Goal: Information Seeking & Learning: Find specific fact

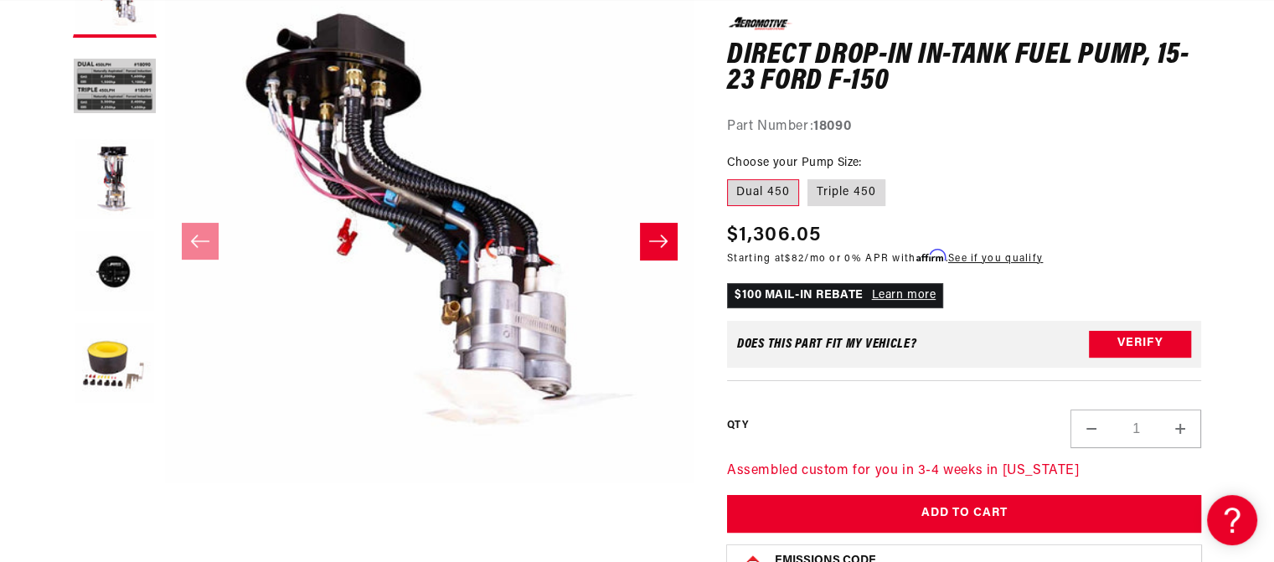
click at [866, 176] on fieldset "Choose your Pump Size: Dual 450 Triple 450" at bounding box center [964, 181] width 475 height 54
click at [863, 189] on label "Triple 450" at bounding box center [846, 192] width 78 height 27
click at [808, 177] on input "Triple 450" at bounding box center [807, 176] width 1 height 1
radio input "true"
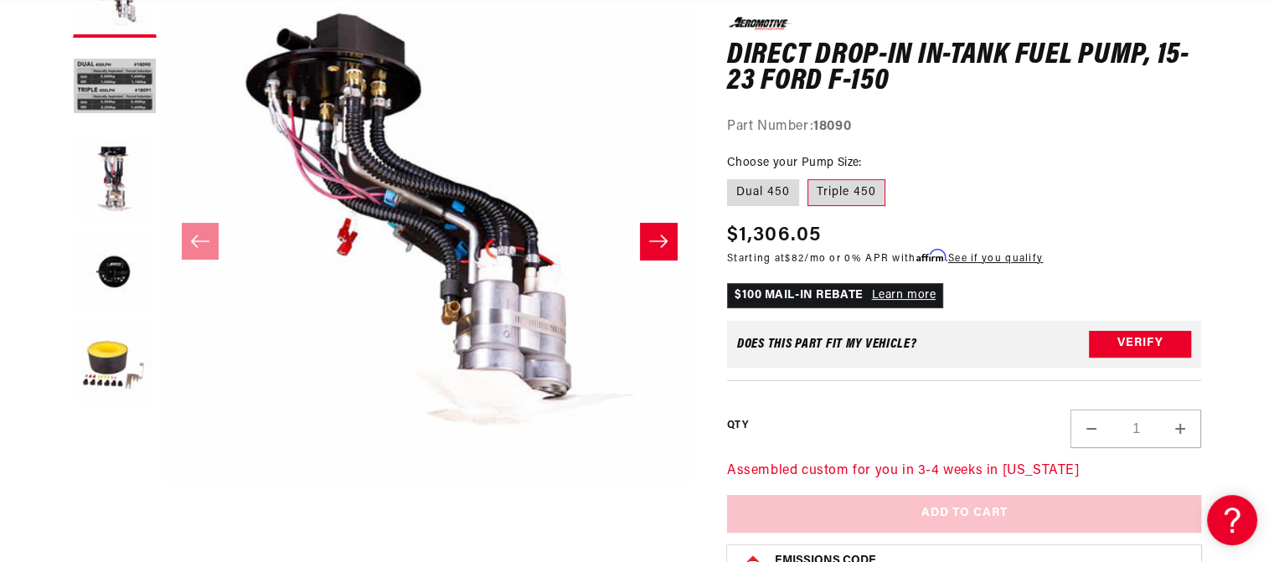
click at [851, 190] on label "Triple 450" at bounding box center [846, 192] width 78 height 27
click at [808, 177] on input "Triple 450" at bounding box center [807, 176] width 1 height 1
click at [842, 191] on label "Triple 450" at bounding box center [846, 192] width 78 height 27
click at [808, 177] on input "Triple 450" at bounding box center [807, 176] width 1 height 1
click at [770, 183] on label "Dual 450" at bounding box center [763, 192] width 72 height 27
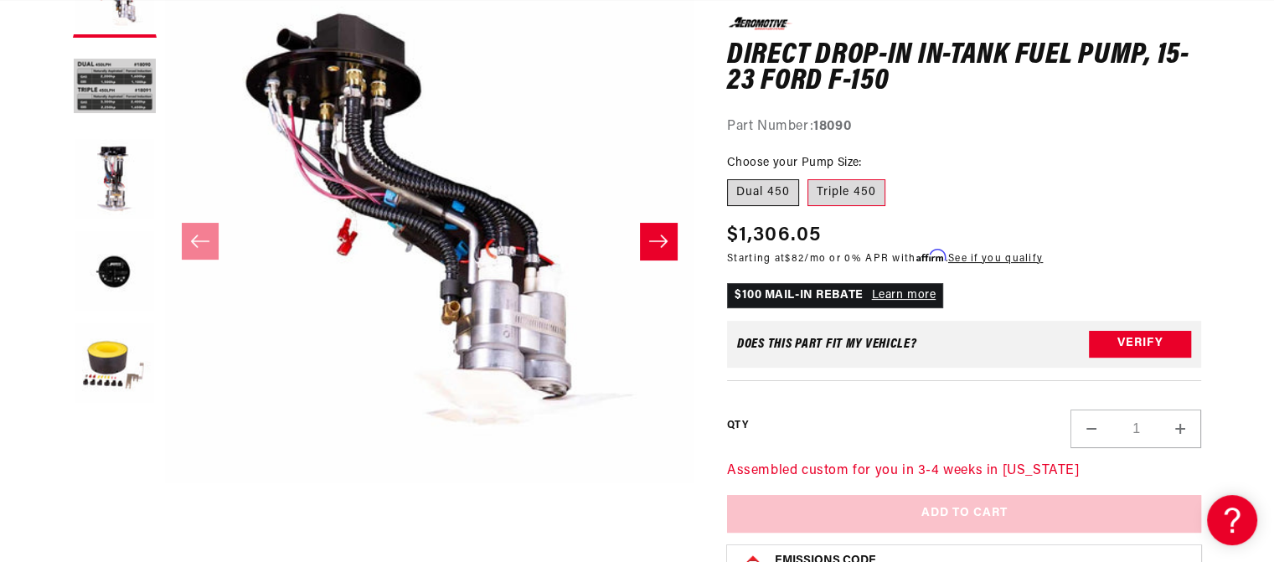
scroll to position [0, 662]
click at [775, 193] on label "Dual 450" at bounding box center [763, 192] width 72 height 27
click at [732, 177] on input "Dual 450" at bounding box center [731, 176] width 1 height 1
radio input "true"
click at [843, 193] on label "Triple 450" at bounding box center [846, 192] width 78 height 27
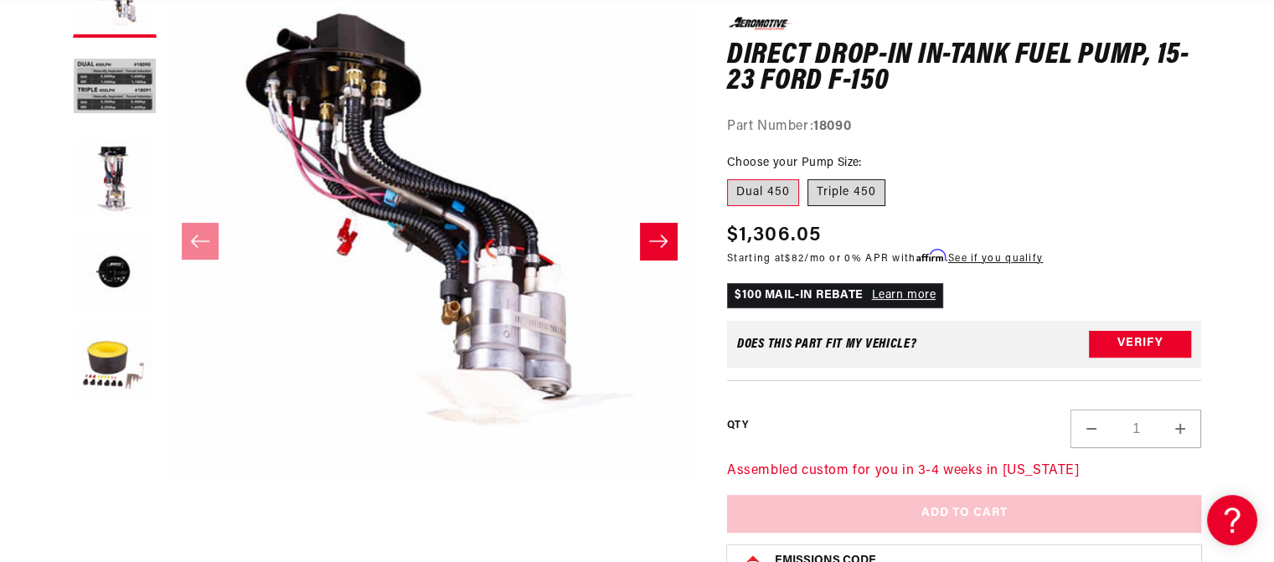
click at [808, 177] on input "Triple 450" at bounding box center [807, 176] width 1 height 1
radio input "true"
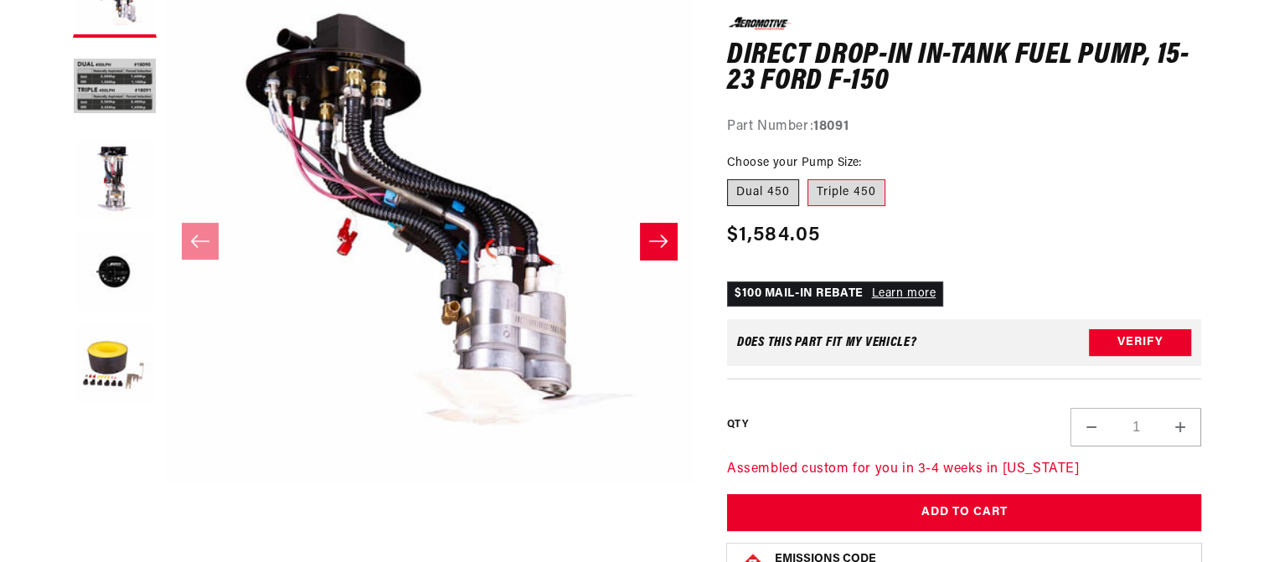
scroll to position [279, 0]
click at [780, 198] on label "Dual 450" at bounding box center [763, 192] width 72 height 27
click at [732, 177] on input "Dual 450" at bounding box center [731, 176] width 1 height 1
radio input "true"
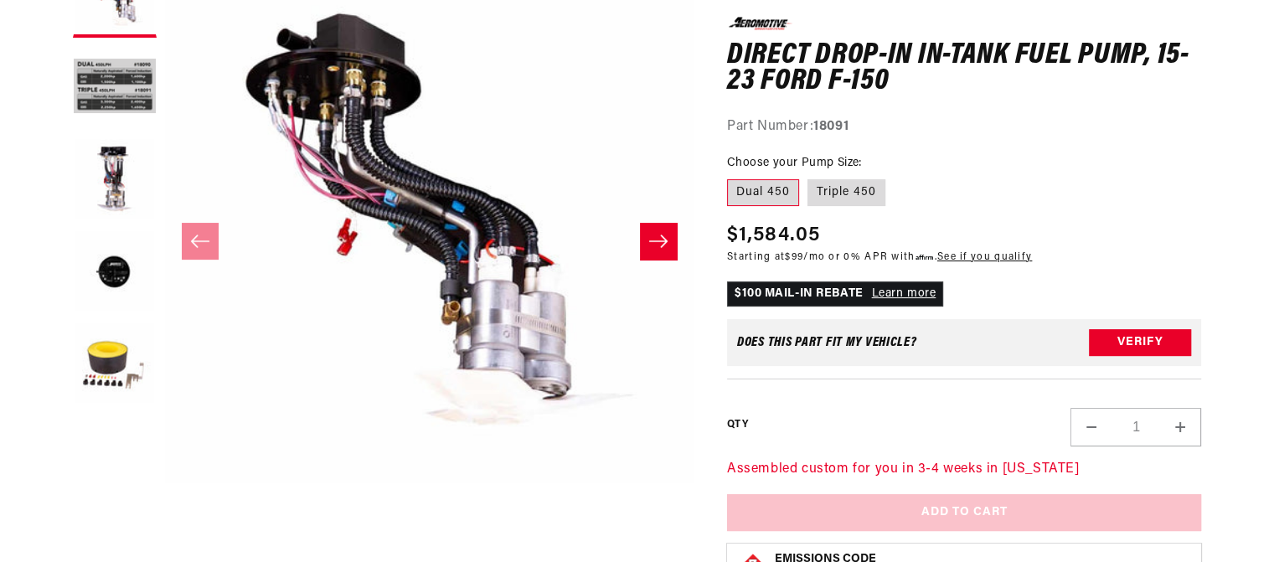
click at [771, 197] on label "Dual 450" at bounding box center [763, 192] width 72 height 27
click at [732, 177] on input "Dual 450" at bounding box center [731, 176] width 1 height 1
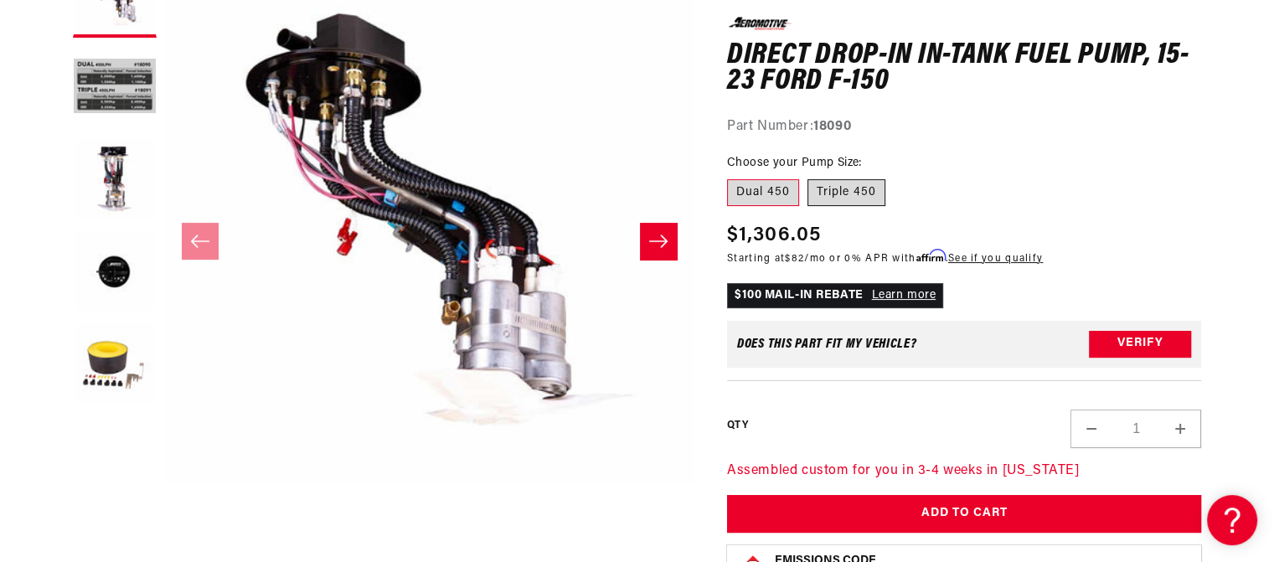
click at [844, 188] on label "Triple 450" at bounding box center [846, 192] width 78 height 27
click at [808, 177] on input "Triple 450" at bounding box center [807, 176] width 1 height 1
radio input "true"
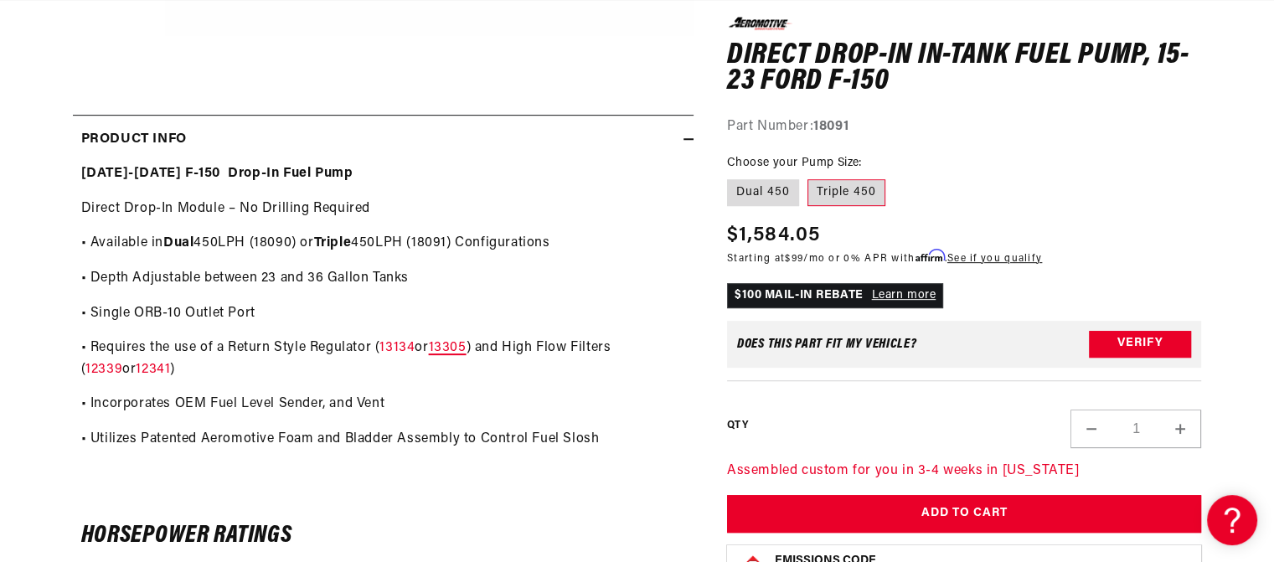
click at [452, 349] on link "13305" at bounding box center [448, 347] width 38 height 13
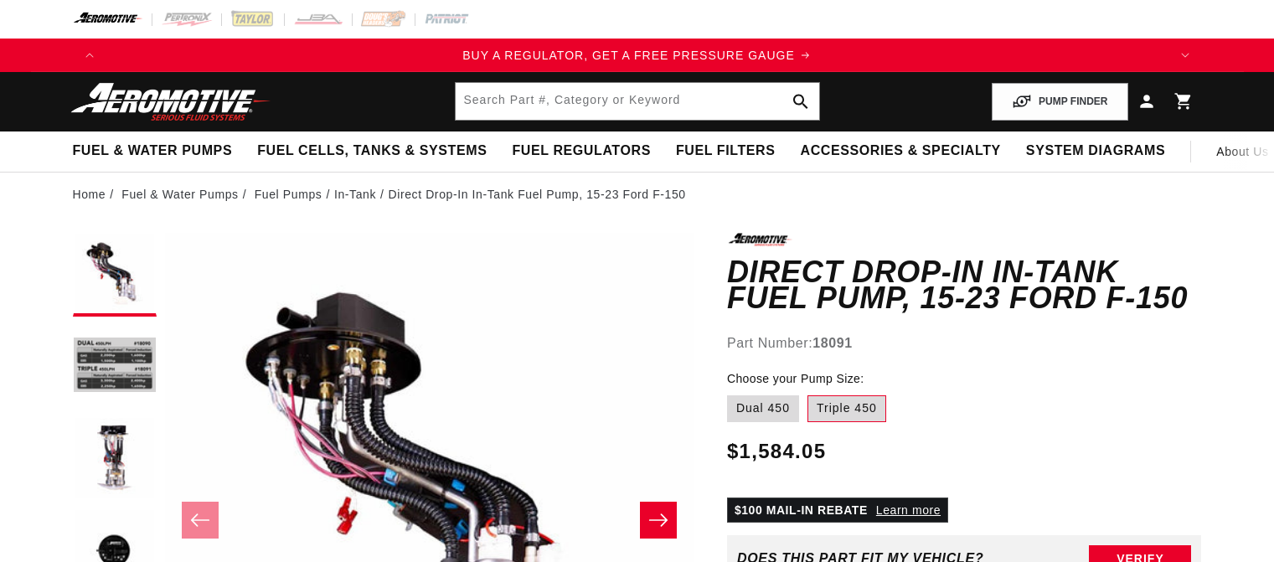
scroll to position [726, 0]
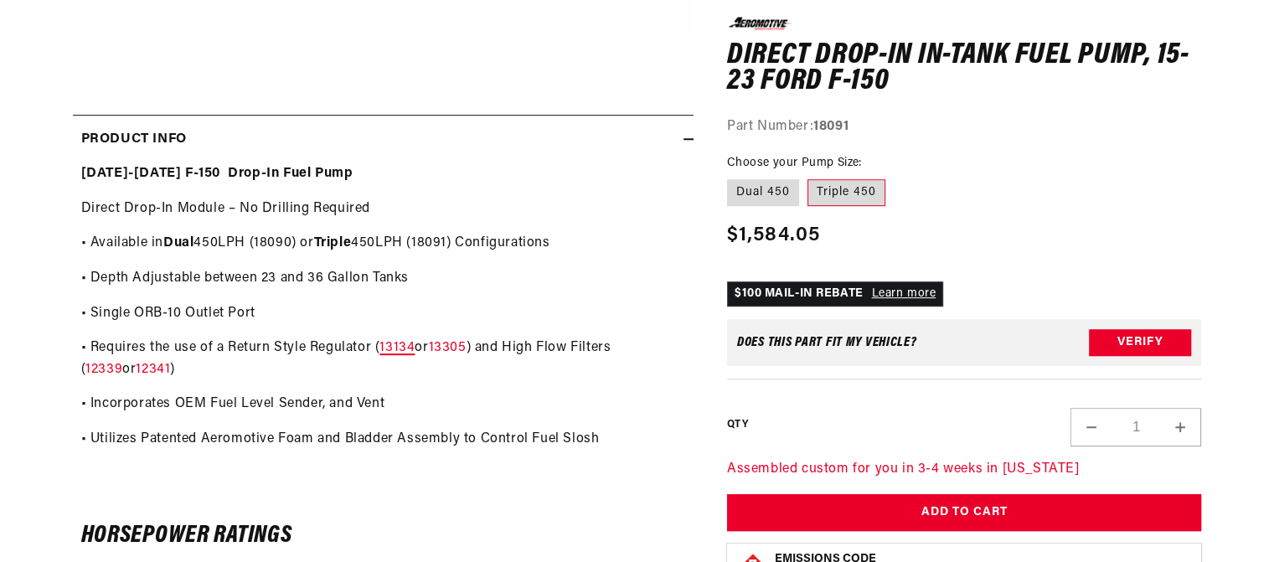
click at [414, 350] on link "13134" at bounding box center [396, 347] width 35 height 13
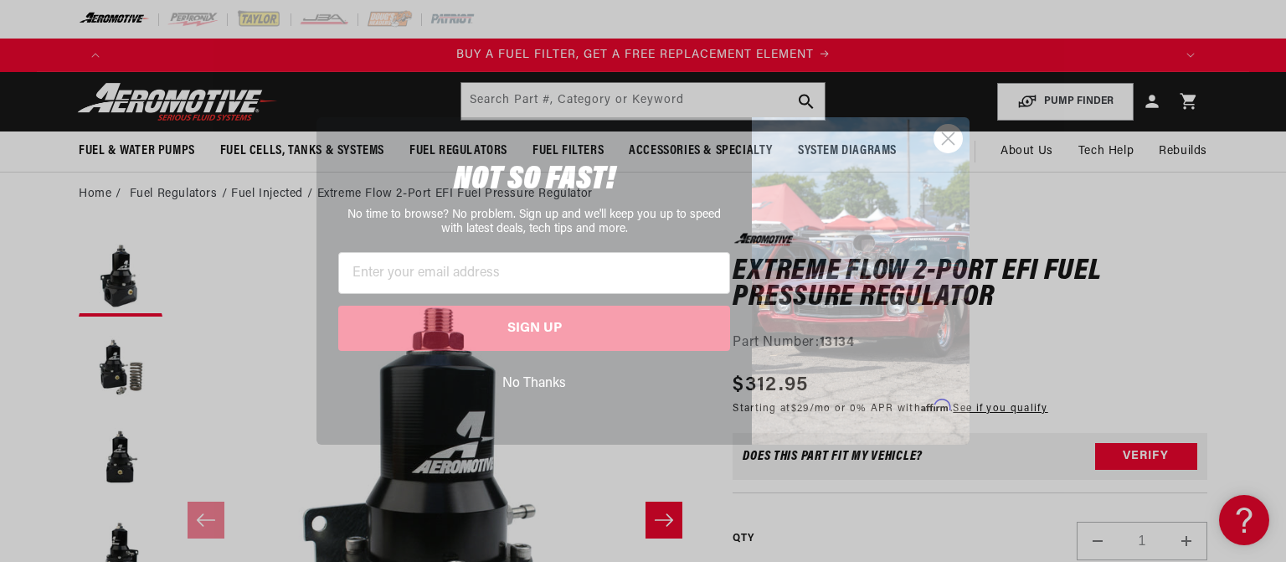
click at [960, 133] on circle "Close dialog" at bounding box center [949, 139] width 28 height 28
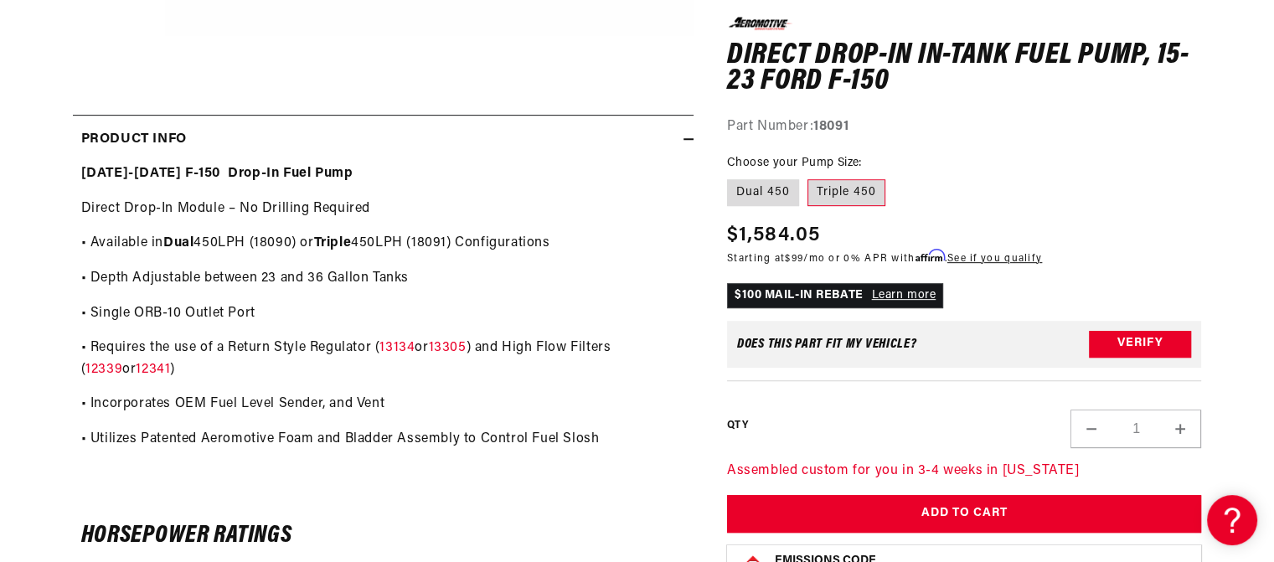
scroll to position [0, 1062]
click at [456, 337] on p "• Requires the use of a Return Style Regulator ( 13134 or 13305 ) and High Flow…" at bounding box center [383, 358] width 604 height 43
click at [456, 353] on link "13305" at bounding box center [448, 347] width 38 height 13
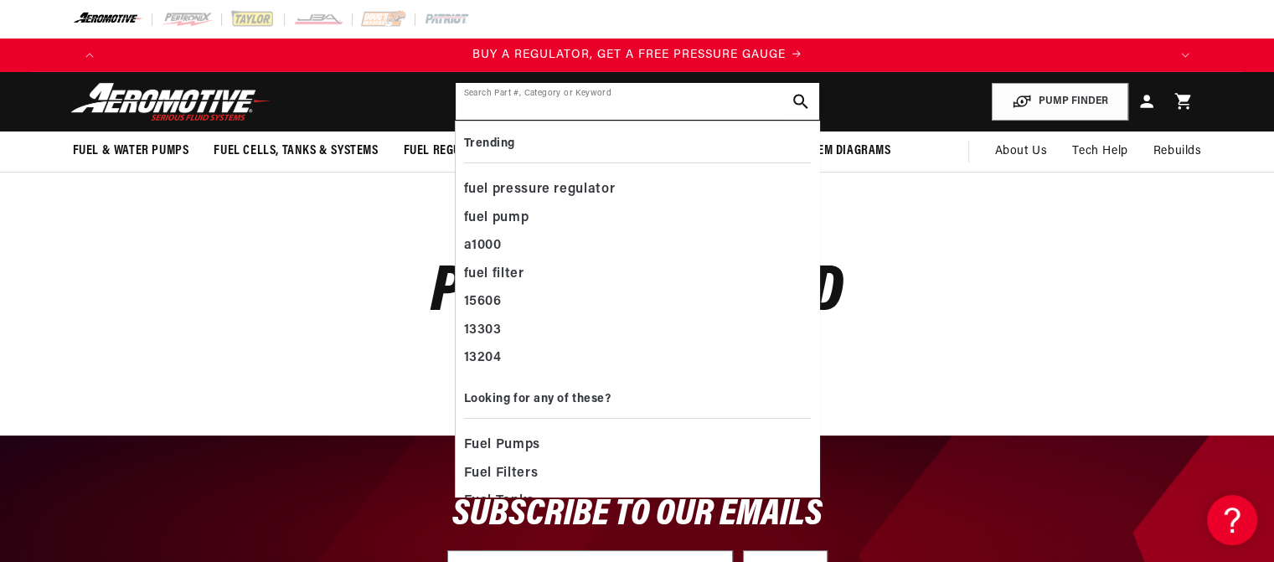
click at [679, 100] on input "text" at bounding box center [637, 101] width 363 height 37
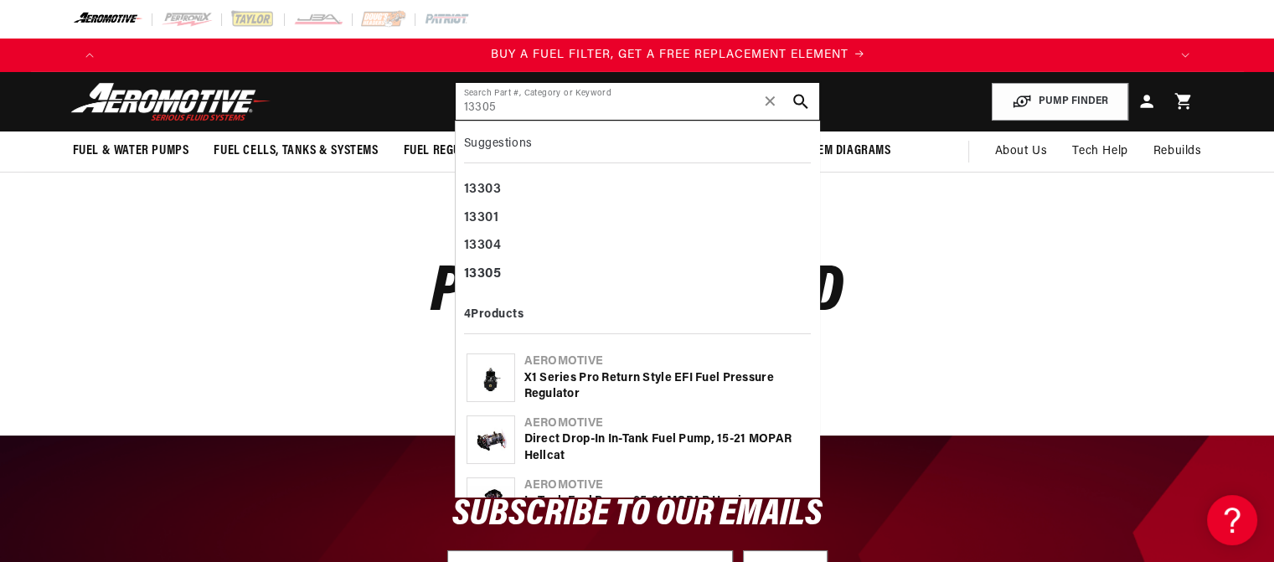
scroll to position [0, 1062]
type input "13305"
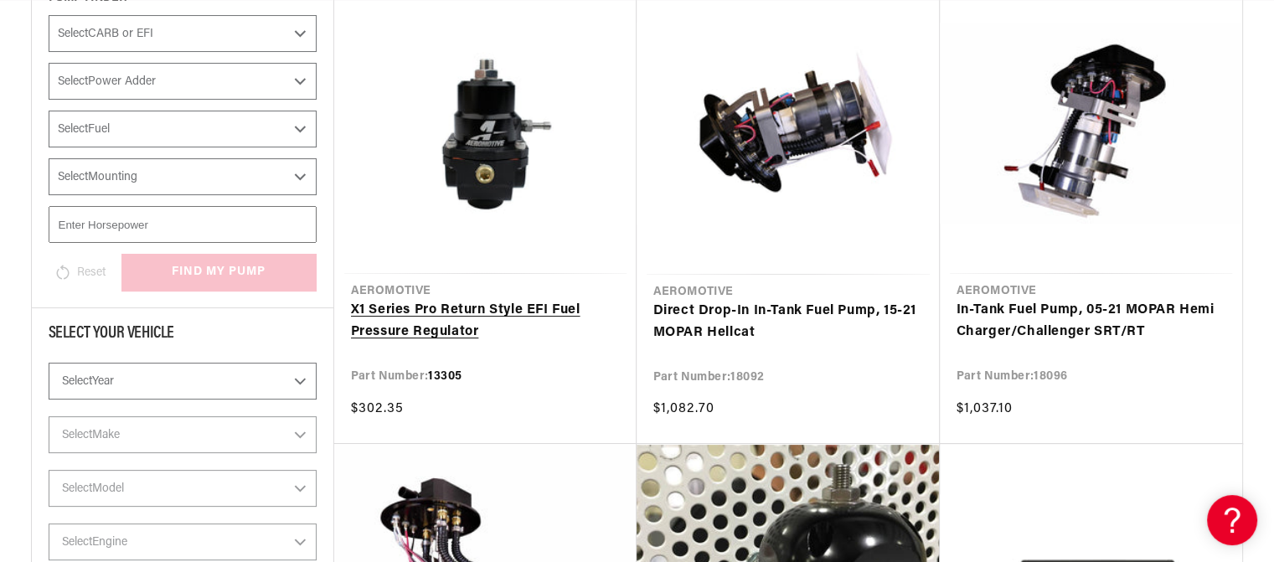
scroll to position [0, 2124]
click at [435, 321] on link "X1 Series Pro Return Style EFI Fuel Pressure Regulator" at bounding box center [485, 321] width 269 height 43
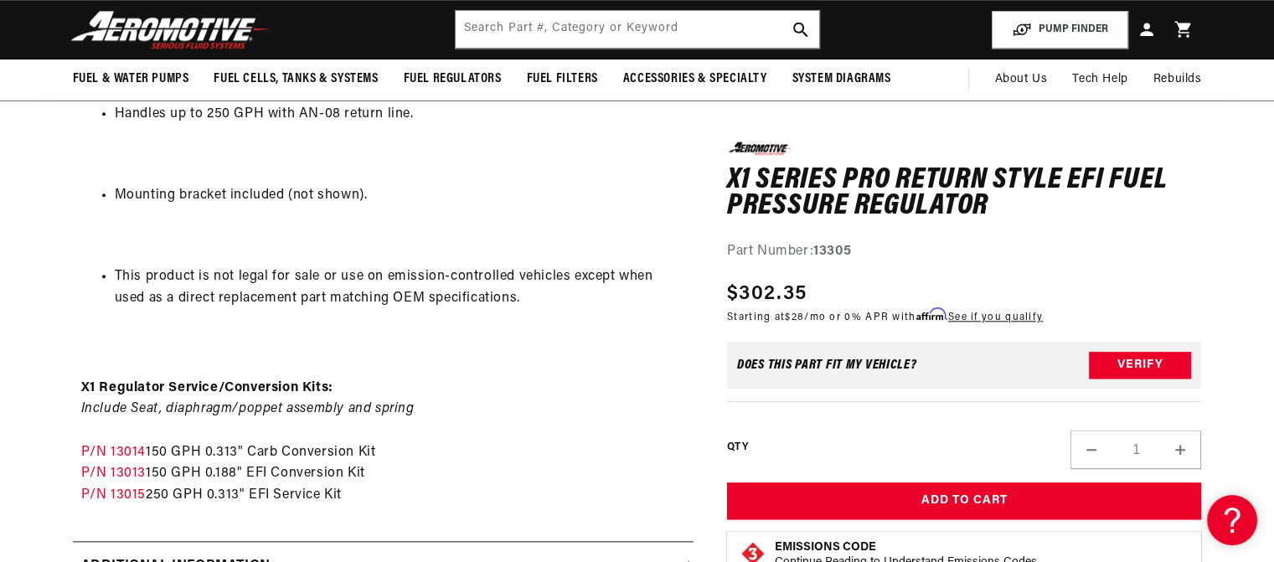
scroll to position [0, 868]
